Goal: Task Accomplishment & Management: Use online tool/utility

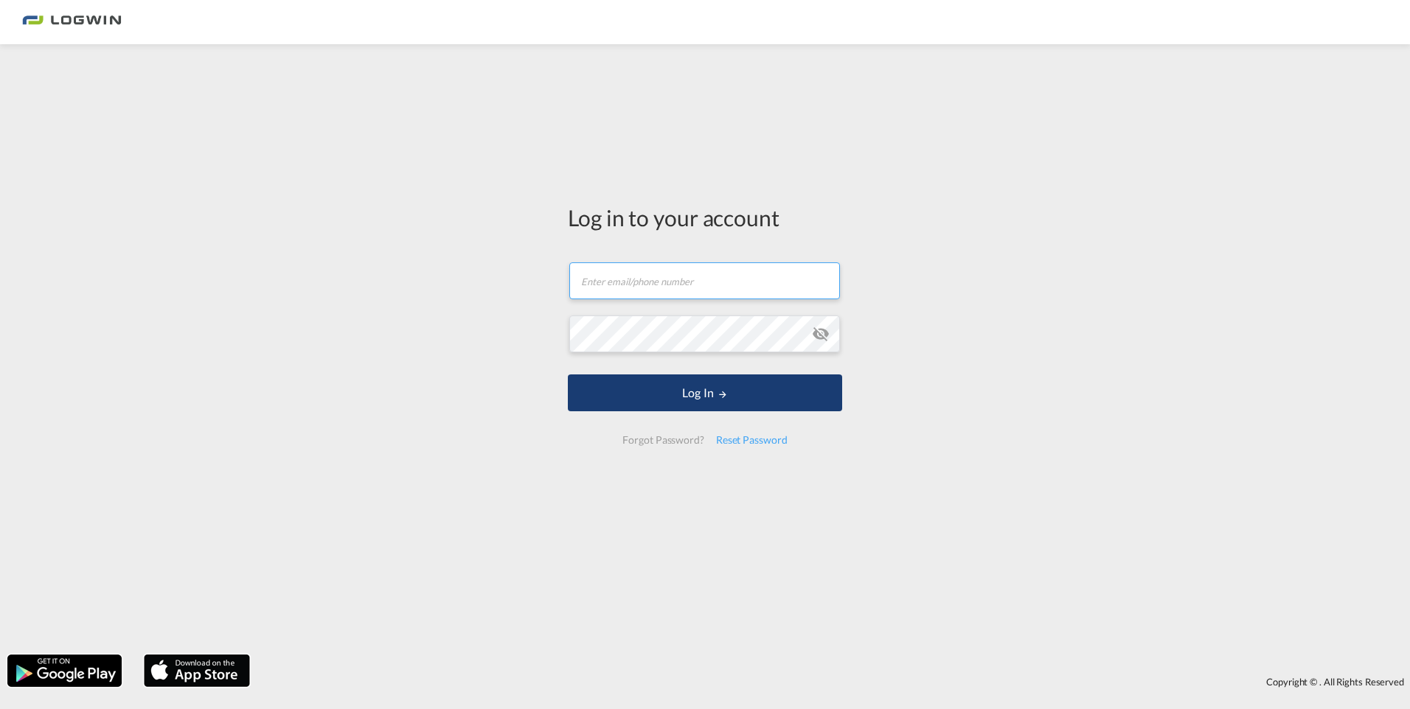
type input "[PERSON_NAME][EMAIL_ADDRESS][DOMAIN_NAME]"
click at [693, 404] on button "Log In" at bounding box center [705, 393] width 274 height 37
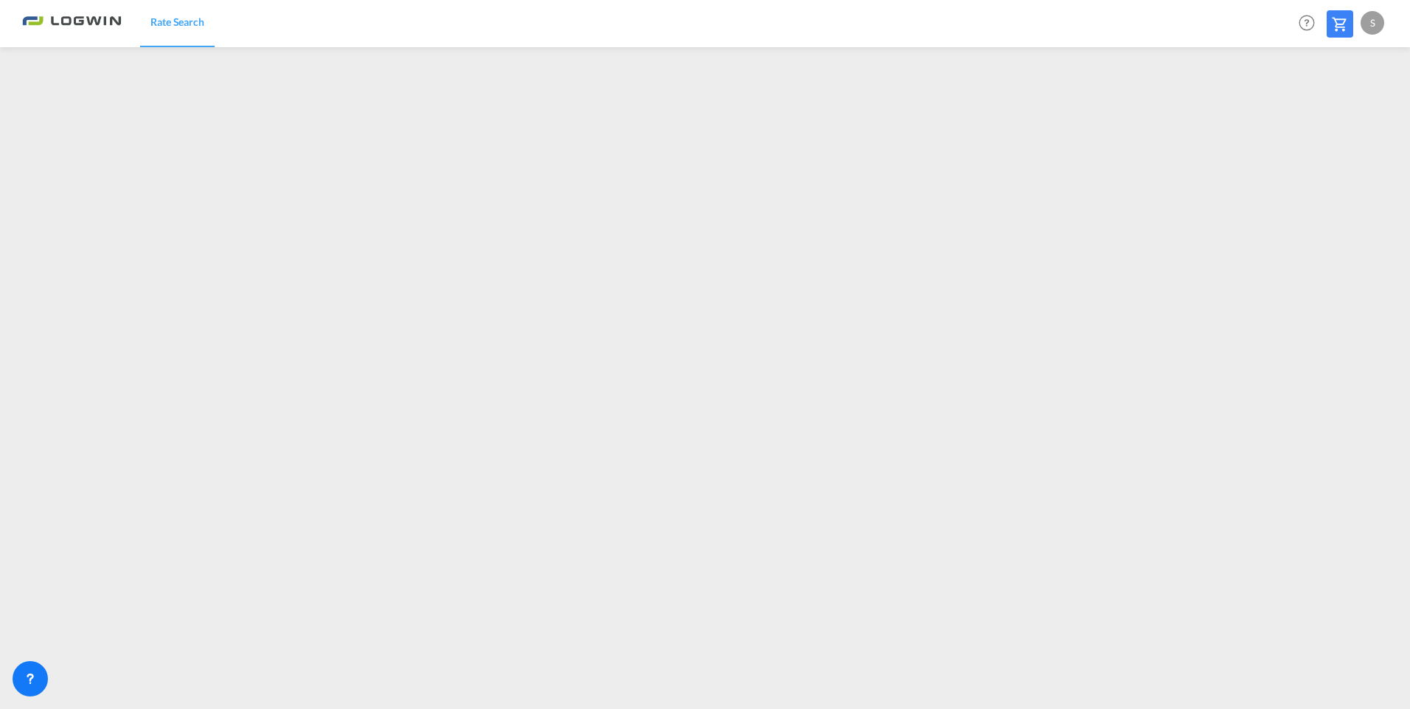
click at [1370, 29] on div "S" at bounding box center [1373, 23] width 24 height 24
click at [1338, 112] on button "Logout" at bounding box center [1356, 113] width 96 height 30
